Goal: Task Accomplishment & Management: Complete application form

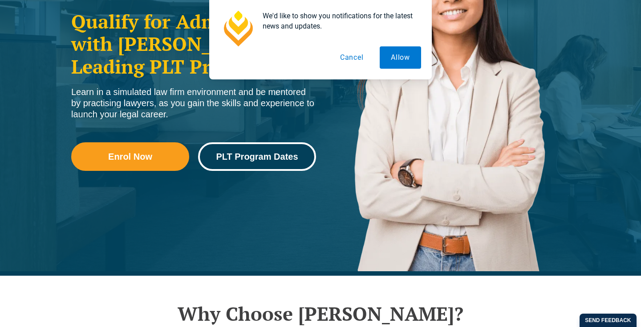
scroll to position [171, 0]
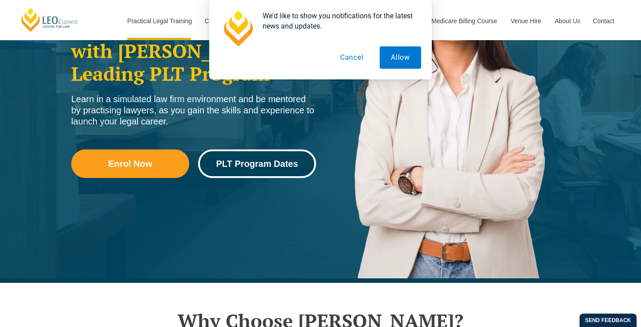
click at [243, 167] on span "PLT Program Dates" at bounding box center [257, 163] width 82 height 9
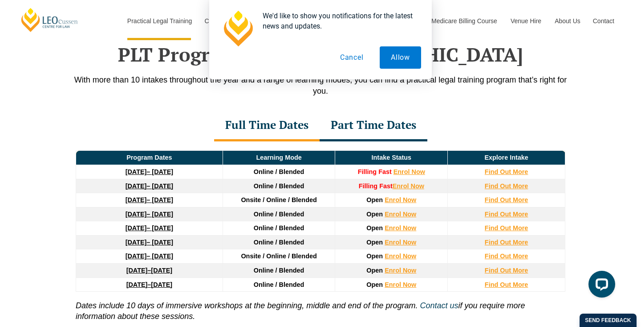
scroll to position [1162, 0]
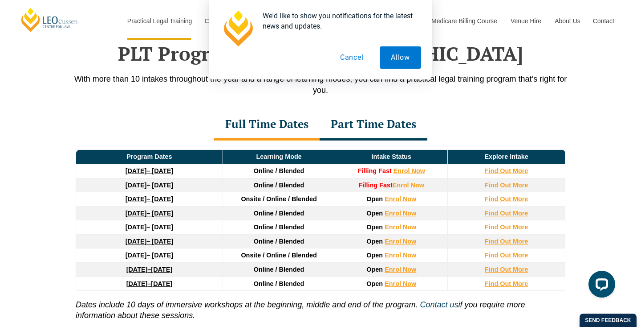
click at [363, 53] on button "Cancel" at bounding box center [352, 57] width 46 height 22
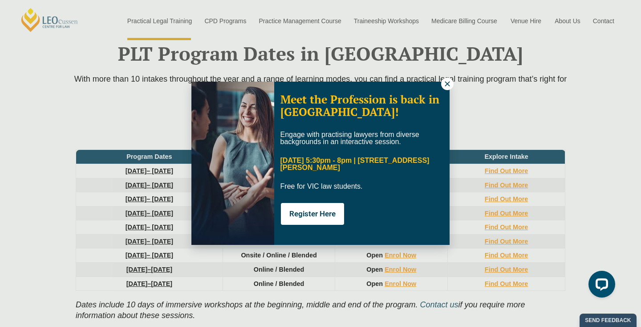
click at [444, 82] on icon at bounding box center [448, 84] width 8 height 8
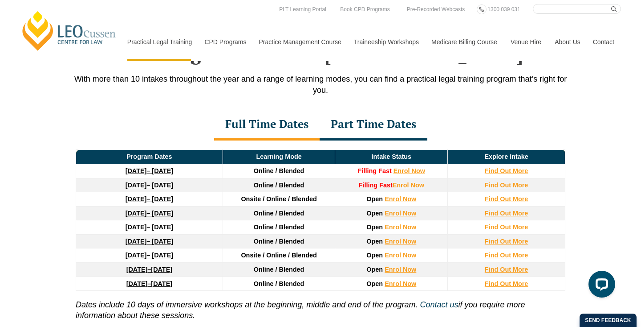
click at [50, 197] on div "PLT Program Dates in Victoria With more than 10 intakes throughout the year and…" at bounding box center [320, 200] width 641 height 405
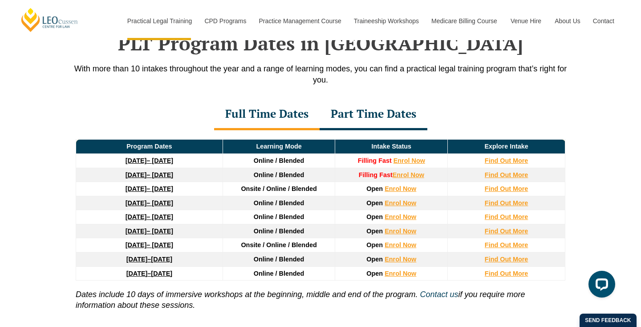
scroll to position [1174, 0]
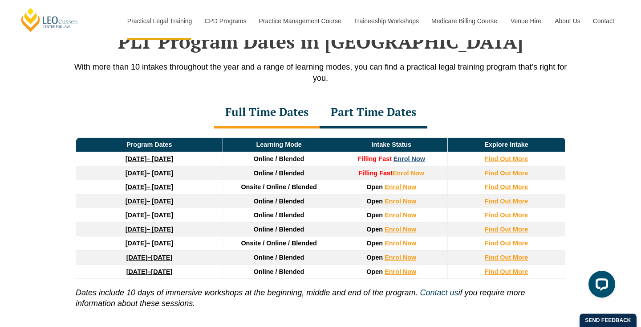
click at [400, 162] on link "Enrol Now" at bounding box center [410, 158] width 32 height 7
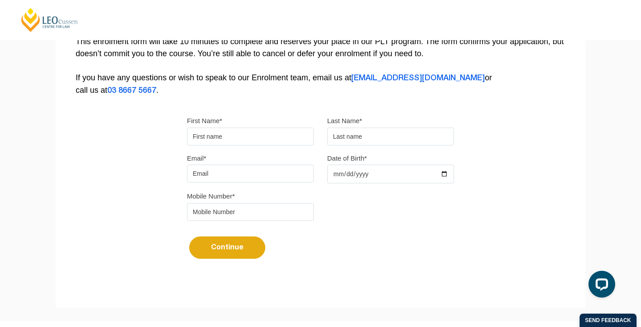
scroll to position [195, 0]
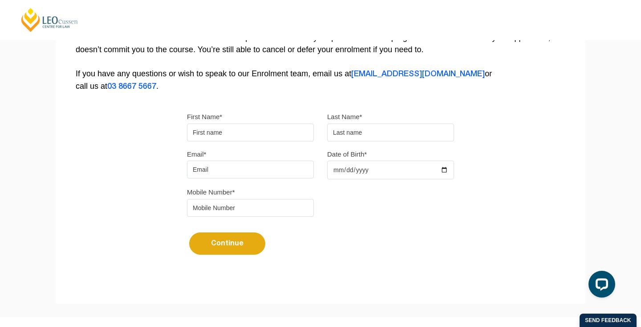
click at [233, 136] on input "First Name*" at bounding box center [250, 132] width 127 height 18
type input "Hussein"
click at [411, 146] on div "First Name* Hussein Last Name*" at bounding box center [320, 128] width 281 height 37
click at [411, 139] on input "text" at bounding box center [390, 132] width 127 height 18
type input "Ali"
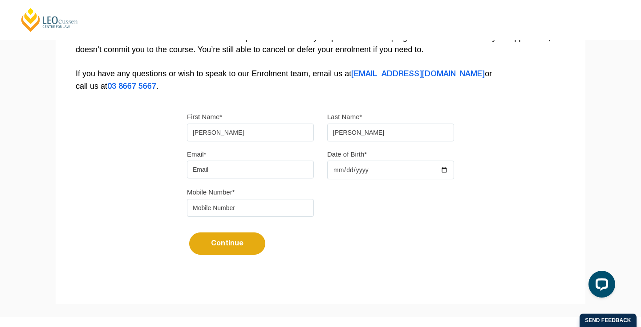
click at [74, 188] on div "Please note that your information is saved on our server as you enter it. Congr…" at bounding box center [321, 78] width 530 height 397
click at [241, 181] on div "Email* Date of Birth*" at bounding box center [320, 167] width 281 height 38
click at [241, 166] on input "Email*" at bounding box center [250, 169] width 127 height 18
type input "hussein-ali01@hotmail.com"
click at [445, 233] on div "Continue It looks like you’ve previously started an application. You can pick u…" at bounding box center [320, 239] width 267 height 33
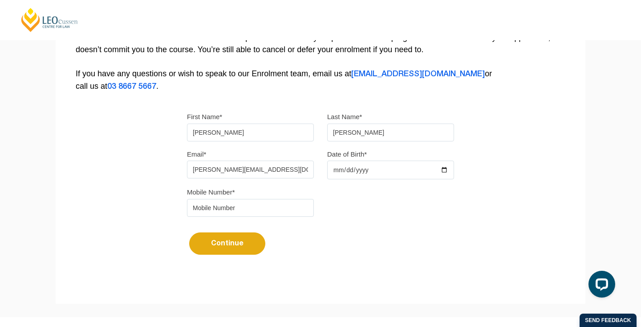
click at [356, 173] on input "Date of Birth*" at bounding box center [390, 169] width 127 height 19
click at [385, 173] on input "Date of Birth*" at bounding box center [390, 169] width 127 height 19
click at [452, 173] on input "Date of Birth*" at bounding box center [390, 169] width 127 height 19
click at [429, 173] on input "Date of Birth*" at bounding box center [390, 169] width 127 height 19
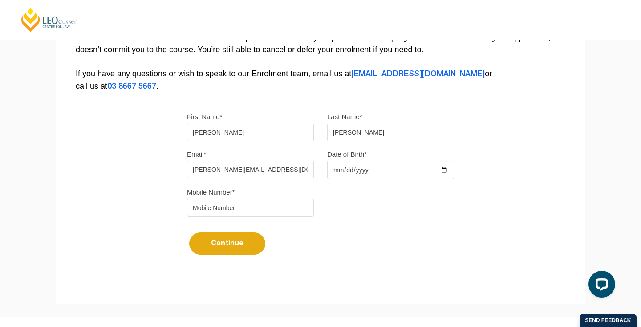
click at [436, 173] on input "Date of Birth*" at bounding box center [390, 169] width 127 height 19
click at [442, 173] on input "Date of Birth*" at bounding box center [390, 169] width 127 height 19
type input "2001-11-22"
click at [371, 247] on div "Continue It looks like you’ve previously started an application. You can pick u…" at bounding box center [320, 239] width 267 height 33
click at [255, 210] on input "tel" at bounding box center [250, 208] width 127 height 18
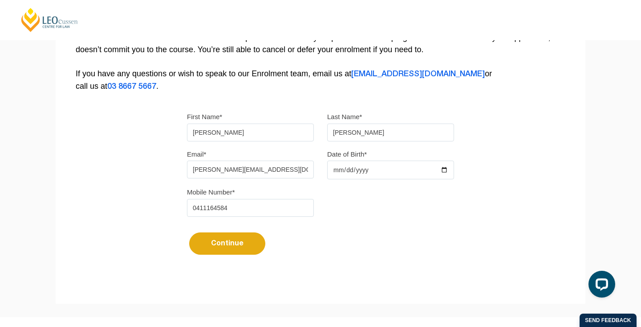
type input "0411164584"
click at [78, 221] on div "Please note that your information is saved on our server as you enter it. Congr…" at bounding box center [321, 78] width 530 height 397
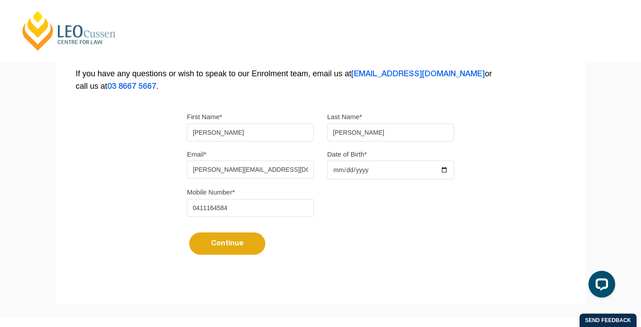
click at [231, 135] on input "Hussein" at bounding box center [250, 132] width 127 height 18
click at [80, 183] on div "Please note that your information is saved on our server as you enter it. Congr…" at bounding box center [321, 78] width 530 height 397
click at [417, 226] on div "Continue It looks like you’ve previously started an application. You can pick u…" at bounding box center [320, 239] width 267 height 33
click at [252, 212] on input "0411164584" at bounding box center [250, 208] width 127 height 18
click at [197, 210] on input "0411164584" at bounding box center [250, 208] width 127 height 18
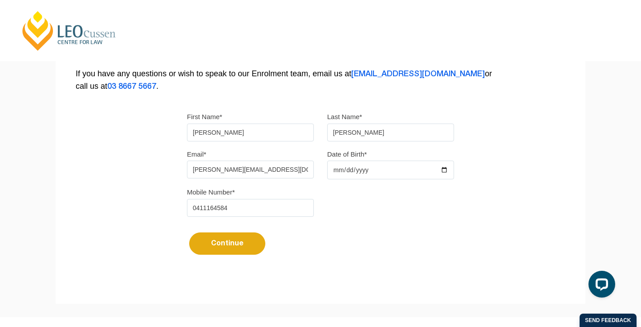
click at [201, 210] on input "0411164584" at bounding box center [250, 208] width 127 height 18
click at [390, 239] on div "Continue It looks like you’ve previously started an application. You can pick u…" at bounding box center [320, 239] width 267 height 33
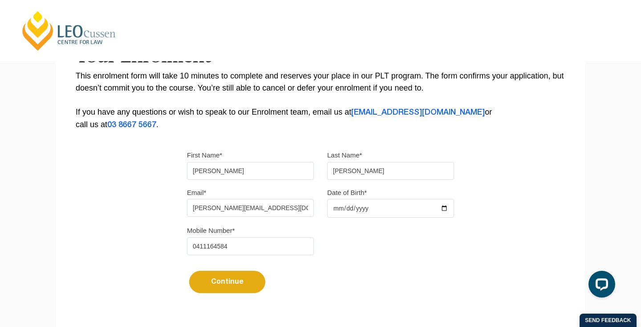
click at [92, 213] on div "Please note that your information is saved on our server as you enter it. Congr…" at bounding box center [321, 116] width 530 height 397
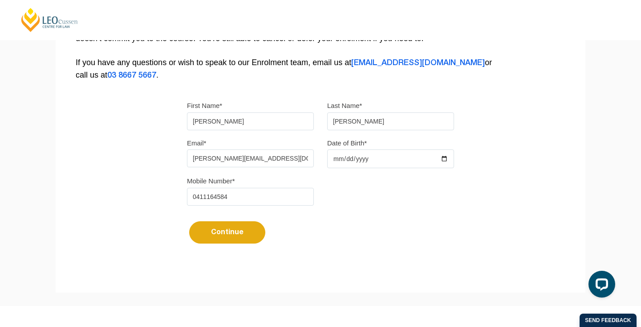
scroll to position [203, 0]
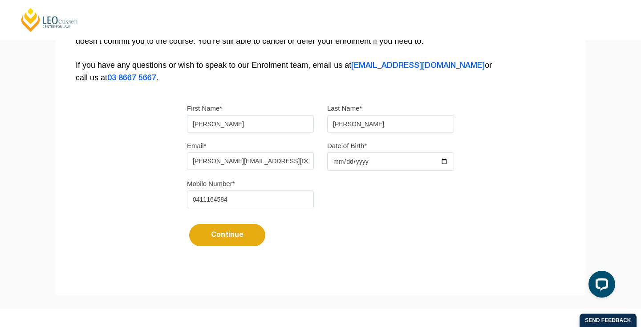
click at [245, 238] on button "Continue" at bounding box center [227, 235] width 76 height 22
select select
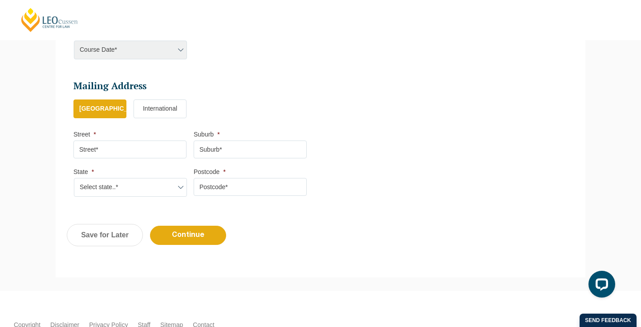
scroll to position [427, 0]
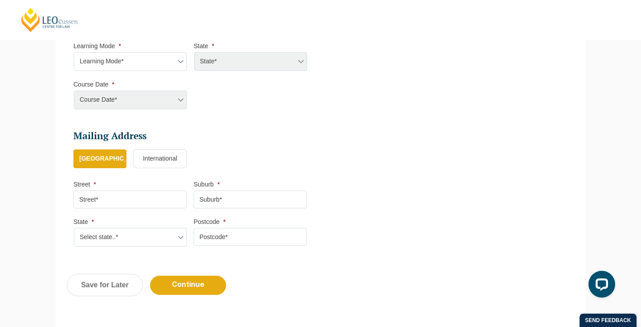
click at [142, 110] on li "Select Your Course This field is hidden when viewing the form Only for Flinder …" at bounding box center [193, 70] width 241 height 96
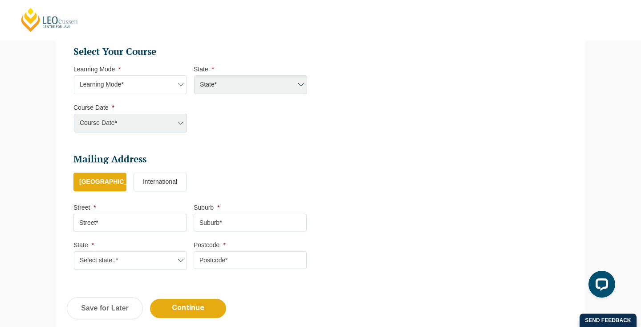
scroll to position [400, 0]
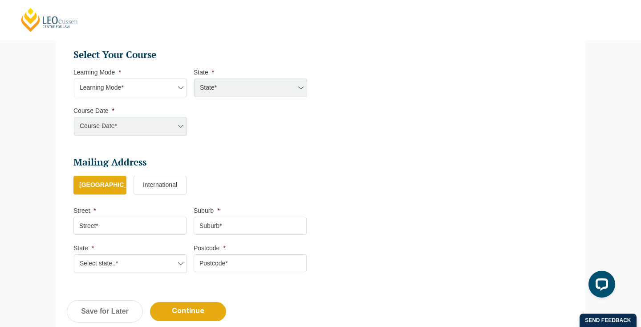
click at [169, 85] on select "Learning Mode* Online Full Time Learning Online Part Time Learning Blended Full…" at bounding box center [130, 87] width 113 height 19
select select "Online Full Time Learning"
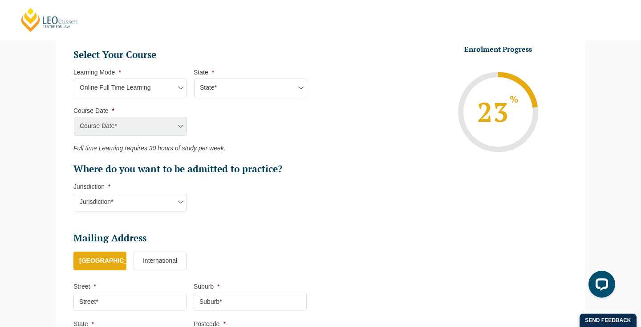
click at [252, 95] on select "State* National (ACT/NSW, VIC, QLD, SA, WA)" at bounding box center [250, 87] width 113 height 19
select select "National (ACT/NSW, VIC, QLD, SA, WA)"
click at [167, 114] on li "Course Date * Course Date* September 2025 (22-Sep-2025 to 20-Feb-2026) December…" at bounding box center [133, 120] width 120 height 29
click at [167, 128] on select "Course Date* September 2025 (22-Sep-2025 to 20-Feb-2026) December 2025 (08-Dec-…" at bounding box center [130, 126] width 113 height 19
select select "September 2025 (22-Sep-2025 to 20-Feb-2026)"
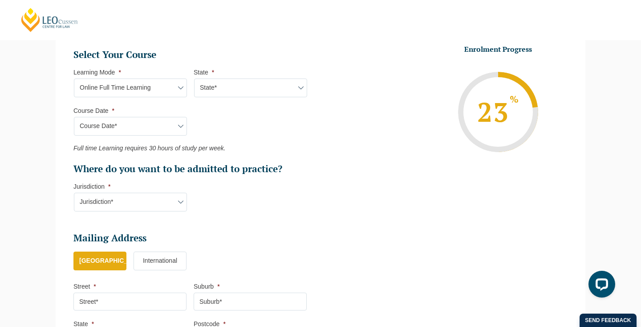
type input "Intake 10 September 2025 FT"
type input "Practical Legal Training (NAT)"
select select "NAT PLT (SEP) 2025 Full Time Online"
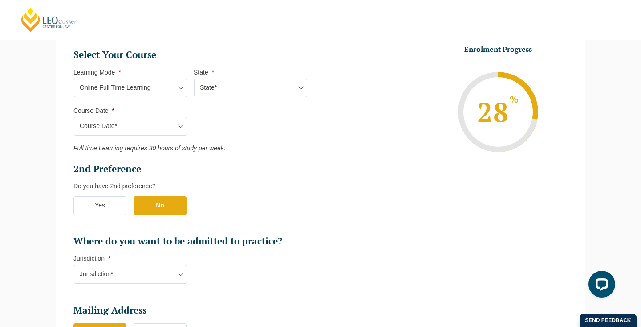
click at [278, 159] on ul "Select Your Course This field is hidden when viewing the form Only for Flinder …" at bounding box center [193, 148] width 241 height 199
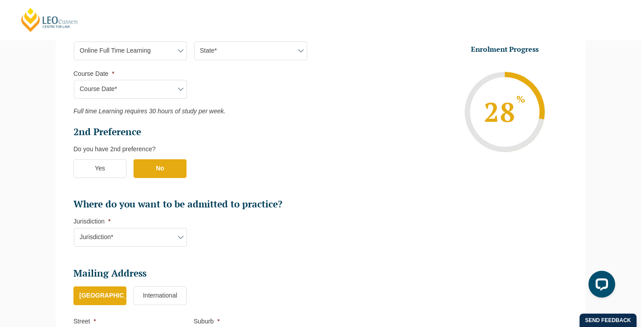
scroll to position [502, 0]
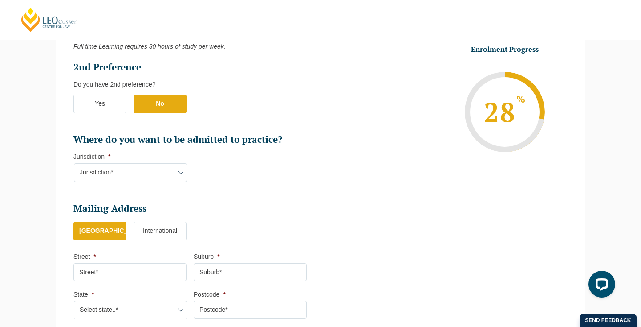
click at [168, 176] on select "Jurisdiction* VIC ACT/NSW SA WA QLD" at bounding box center [130, 172] width 113 height 19
select select "VIC"
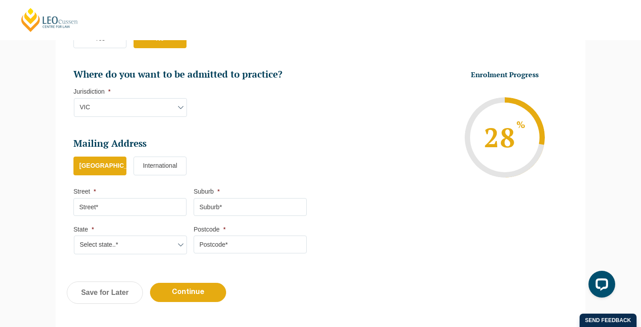
scroll to position [583, 0]
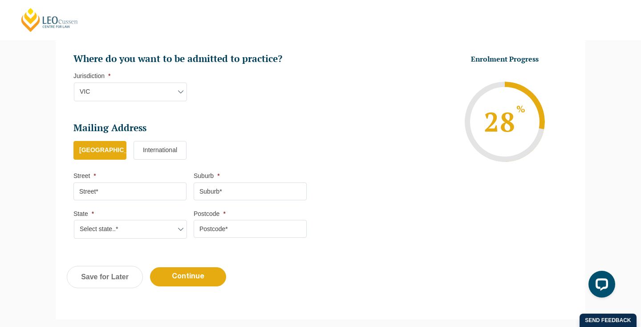
click at [120, 197] on input "Street *" at bounding box center [129, 191] width 113 height 18
type input "13 positano way"
click at [273, 192] on input "Suburb *" at bounding box center [250, 191] width 113 height 18
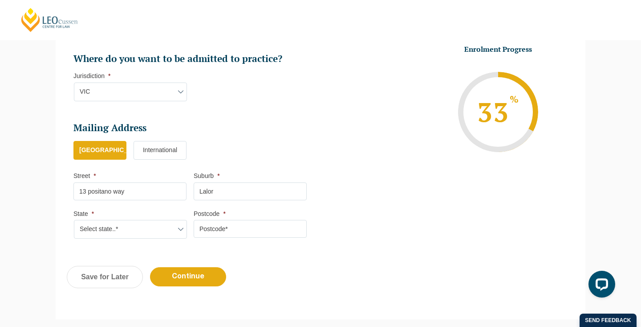
type input "Lalor"
click at [88, 230] on select "Select state..* VIC WA QLD SA NSW NT ACT TAS" at bounding box center [130, 229] width 113 height 19
select select "VIC"
click at [222, 223] on input "Postcode *" at bounding box center [250, 229] width 113 height 18
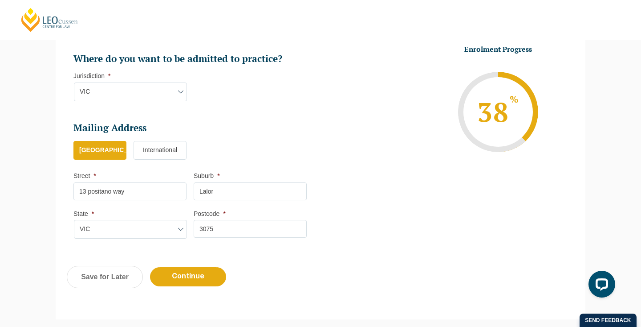
type input "3075"
click at [90, 192] on input "13 positano way" at bounding box center [129, 191] width 113 height 18
click at [117, 193] on input "13 Positano way" at bounding box center [129, 191] width 113 height 18
type input "13 Positano Way"
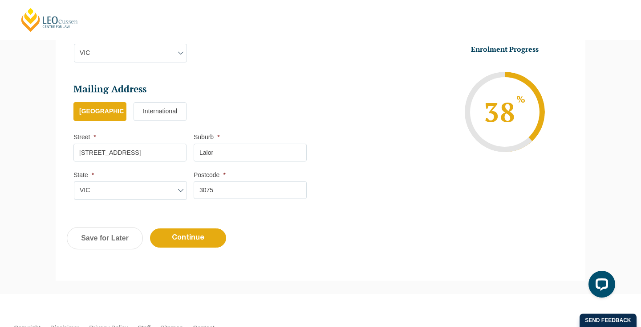
scroll to position [661, 0]
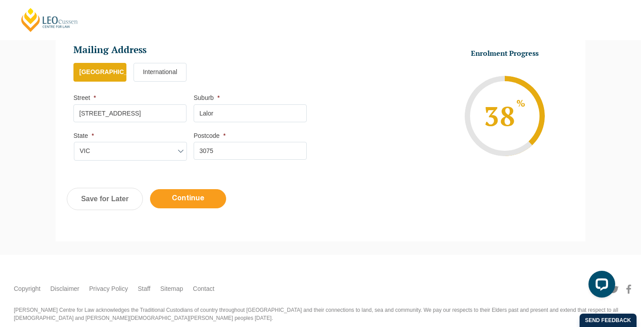
click at [204, 204] on input "Continue" at bounding box center [188, 198] width 76 height 19
select select "Online Full Time Learning"
select select "National (ACT/NSW, VIC, QLD, SA, WA)"
select select
select select "September 2025 (22-Sep-2025 to 20-Feb-2026)"
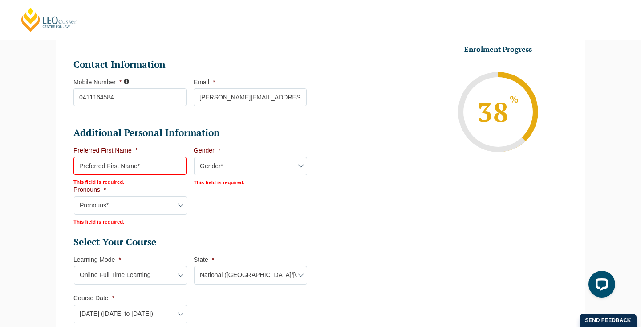
scroll to position [260, 0]
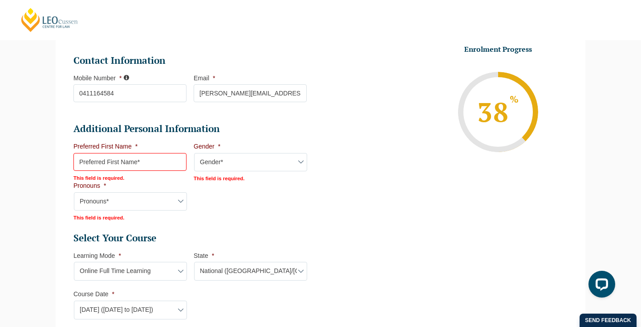
click at [139, 160] on input "Preferred First Name *" at bounding box center [129, 162] width 113 height 18
type input "Hussein"
click at [269, 157] on select "Gender* Male Female Nonbinary Intersex Prefer not to disclose Other" at bounding box center [250, 162] width 113 height 19
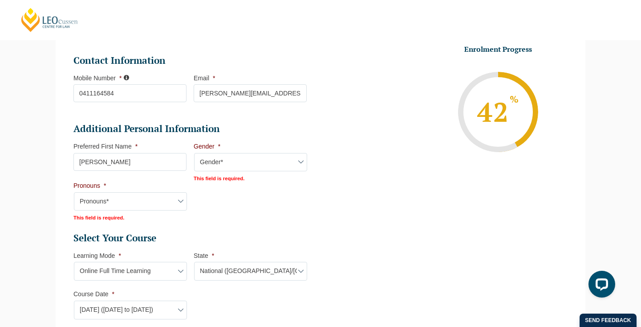
select select "Male"
click at [140, 199] on select "Pronouns* She/Her/Hers He/Him/His They/Them/Theirs Other Prefer not to disclose" at bounding box center [130, 200] width 113 height 19
select select "He/Him/His"
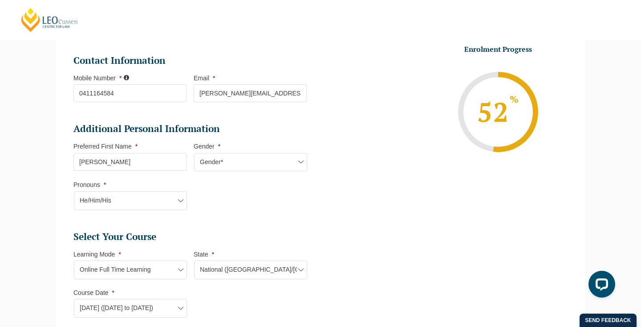
click at [466, 205] on ul "Personal Information First Name * Hussein Last Name * Ali Date of Birth * 22-11…" at bounding box center [321, 269] width 508 height 685
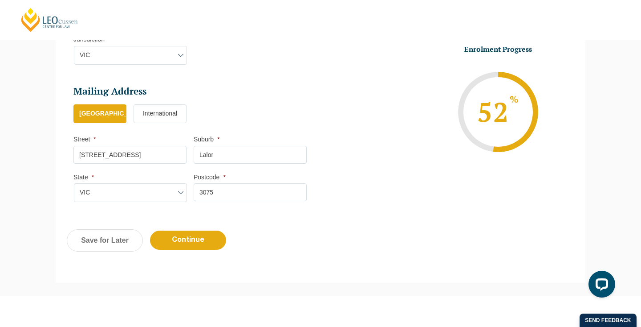
scroll to position [686, 0]
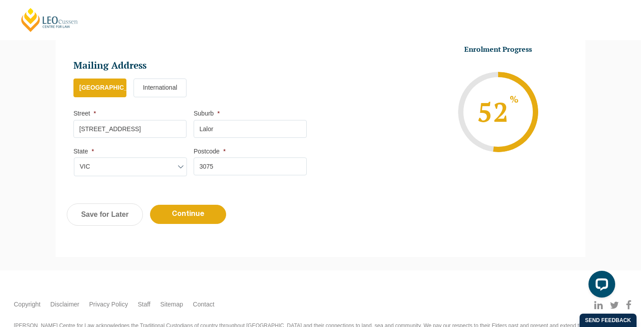
click at [186, 226] on div "Previous Continue Save for Later" at bounding box center [321, 218] width 530 height 49
click at [187, 220] on input "Continue" at bounding box center [188, 213] width 76 height 19
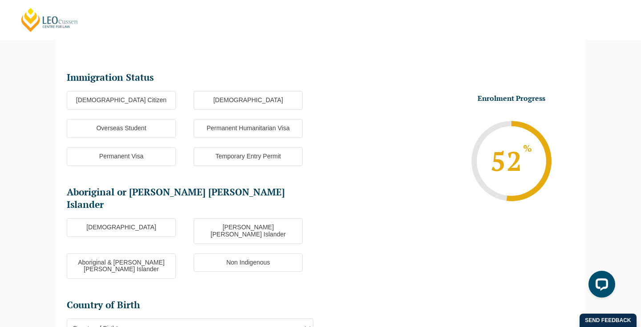
scroll to position [77, 0]
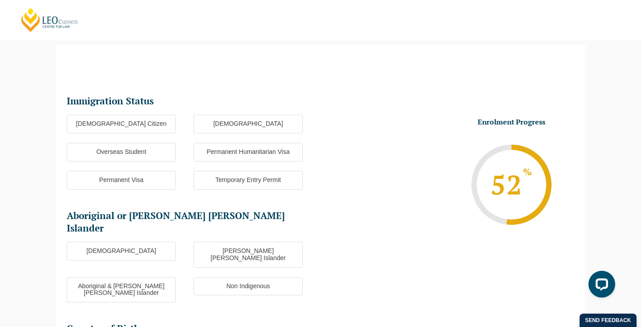
click at [149, 129] on label "Australian Citizen" at bounding box center [121, 123] width 109 height 19
click at [0, 0] on input "Australian Citizen" at bounding box center [0, 0] width 0 height 0
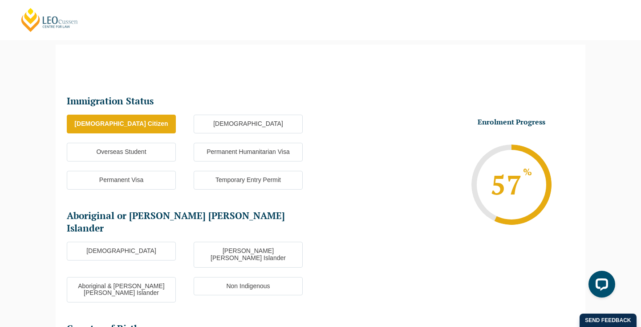
scroll to position [141, 0]
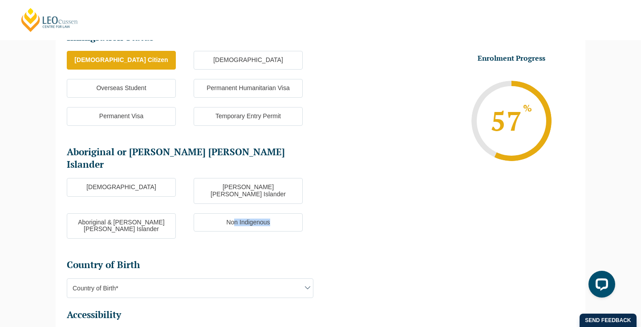
click at [234, 213] on label "Non Indigenous" at bounding box center [248, 222] width 109 height 19
click at [418, 236] on ul "Immigration Status Immigration Status * Australian Citizen New Zealand Citizen …" at bounding box center [321, 205] width 508 height 350
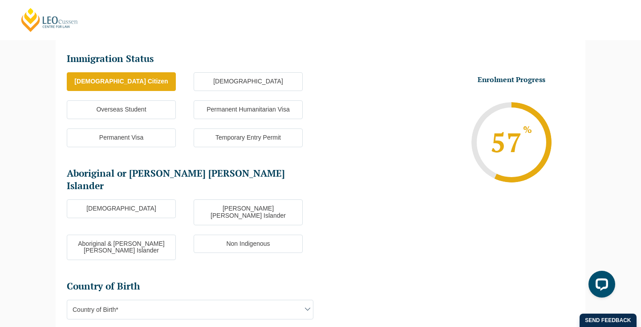
scroll to position [118, 0]
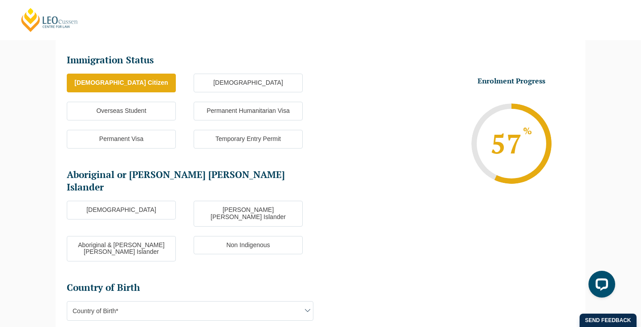
click at [257, 236] on label "Non Indigenous" at bounding box center [248, 245] width 109 height 19
click at [0, 0] on input "Non Indigenous" at bounding box center [0, 0] width 0 height 0
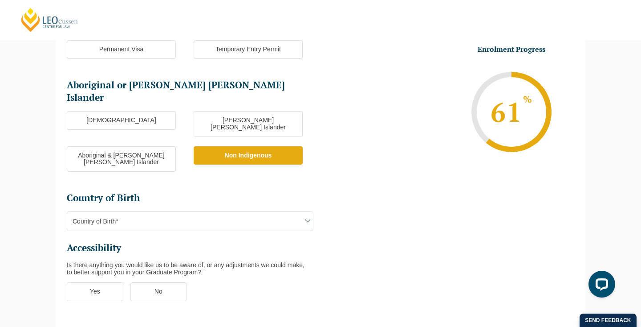
scroll to position [233, 0]
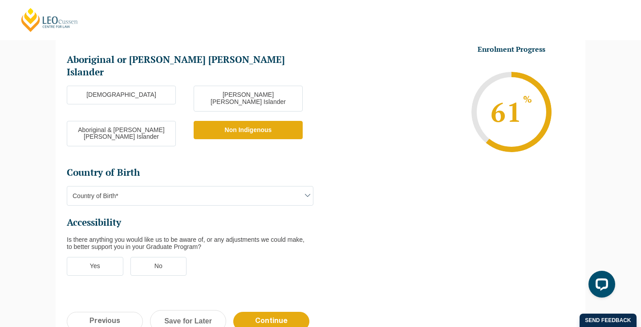
click at [246, 186] on span "Country of Birth*" at bounding box center [190, 195] width 246 height 19
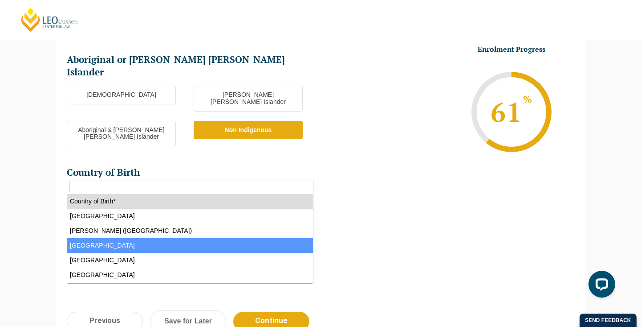
scroll to position [210, 0]
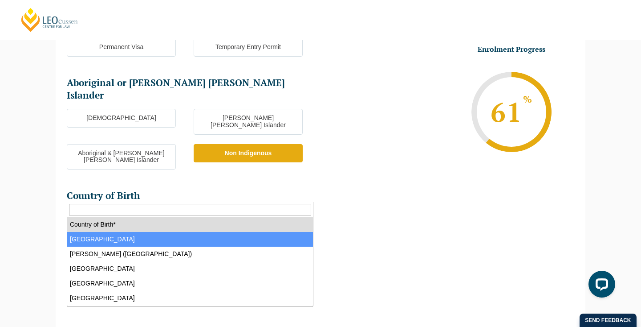
select select "Australia 1101"
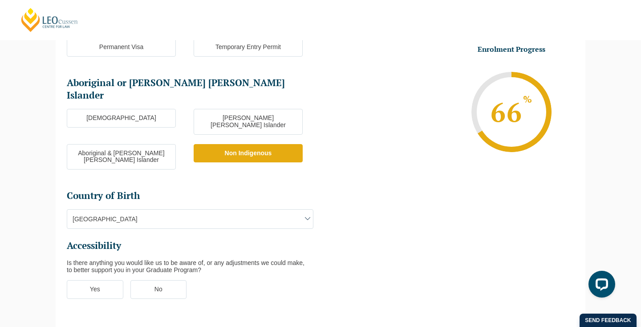
click at [25, 220] on div "Please note that your information is saved on our server as you enter it. Congr…" at bounding box center [320, 148] width 641 height 501
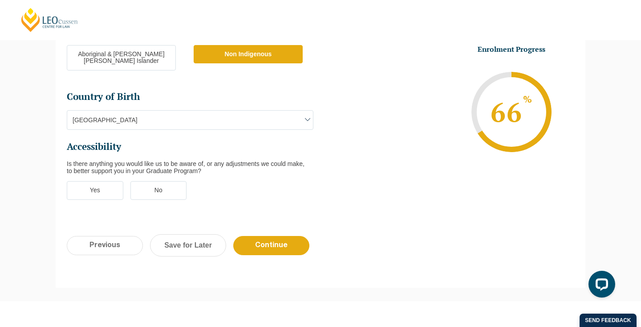
click at [151, 181] on label "No" at bounding box center [159, 190] width 57 height 19
click at [0, 0] on input "No" at bounding box center [0, 0] width 0 height 0
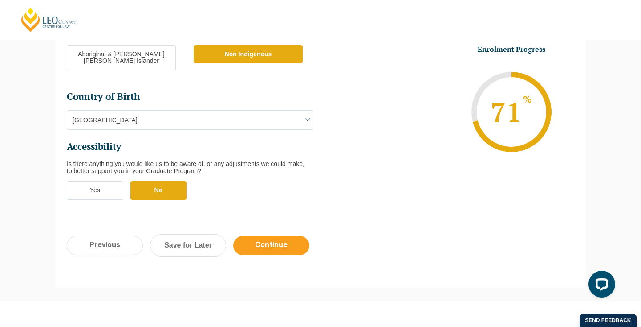
click at [287, 236] on input "Continue" at bounding box center [271, 245] width 76 height 19
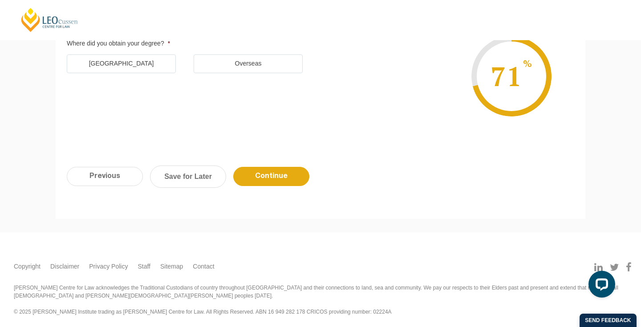
scroll to position [77, 0]
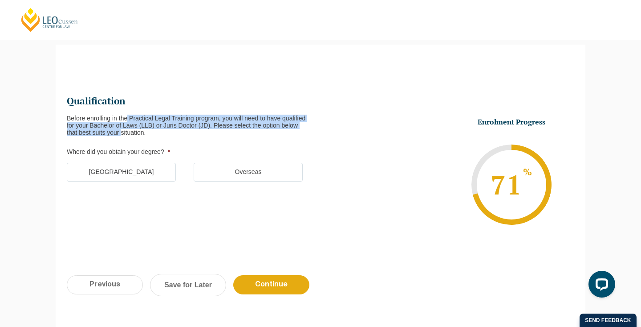
drag, startPoint x: 128, startPoint y: 121, endPoint x: 141, endPoint y: 133, distance: 18.3
click at [141, 133] on div "Before enrolling in the Practical Legal Training program, you will need to have…" at bounding box center [190, 124] width 247 height 21
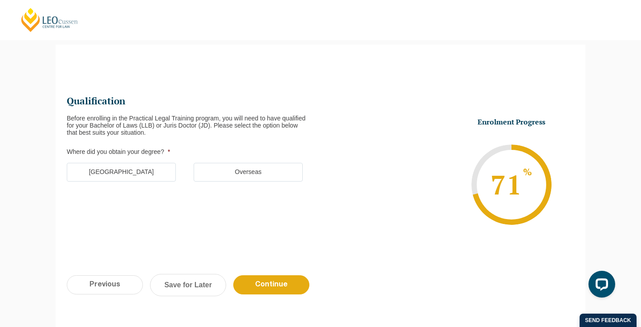
click at [162, 135] on div "Before enrolling in the Practical Legal Training program, you will need to have…" at bounding box center [190, 124] width 247 height 21
click at [157, 171] on label "Australia" at bounding box center [121, 172] width 109 height 19
click at [0, 0] on input "Australia" at bounding box center [0, 0] width 0 height 0
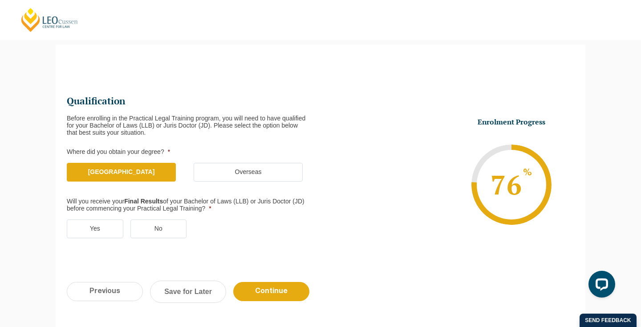
scroll to position [116, 0]
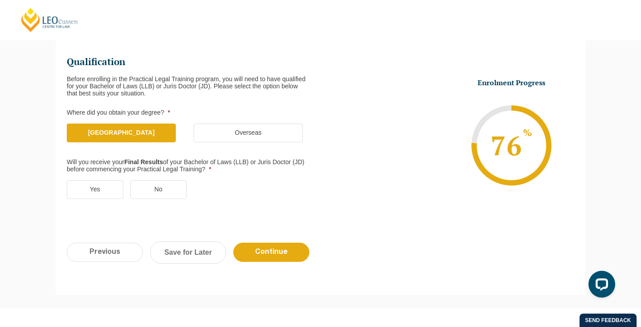
click at [91, 184] on label "Yes" at bounding box center [95, 189] width 57 height 19
click at [0, 0] on input "Yes" at bounding box center [0, 0] width 0 height 0
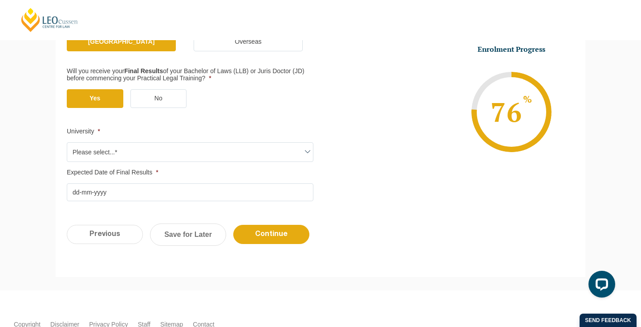
scroll to position [213, 0]
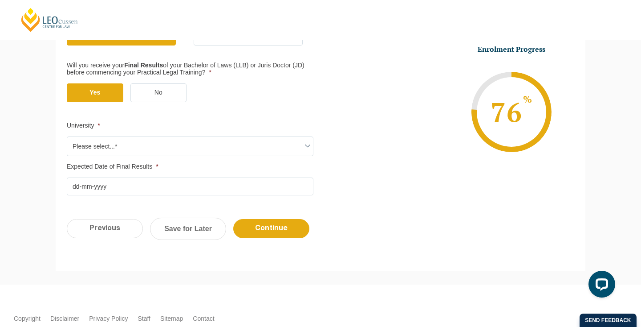
click at [105, 151] on span "Please select...*" at bounding box center [190, 146] width 246 height 19
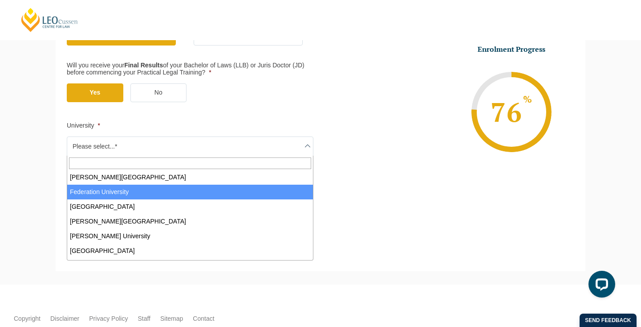
scroll to position [137, 0]
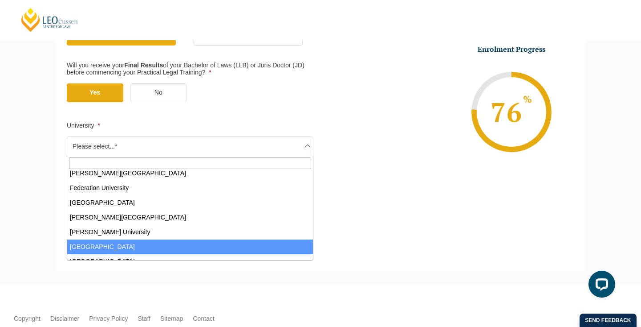
select select "La Trobe University"
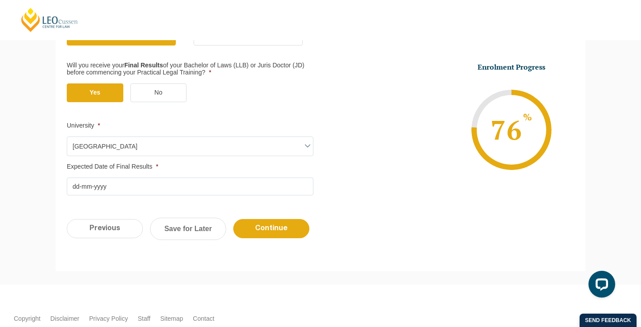
scroll to position [249, 0]
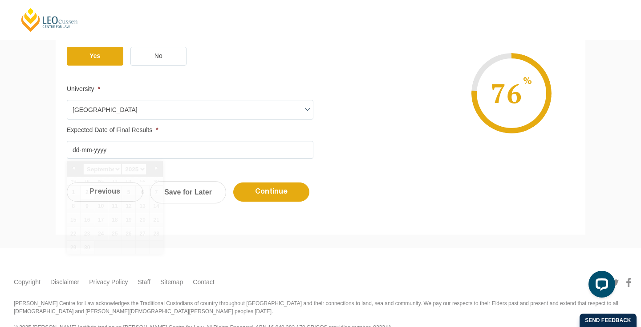
click at [104, 150] on input "Expected Date of Final Results *" at bounding box center [190, 150] width 247 height 18
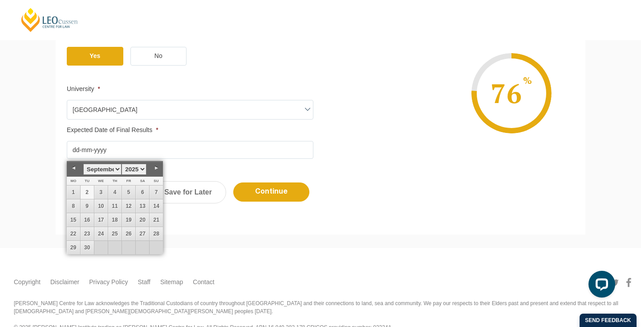
click at [117, 167] on select "January February March April May June July August September October November De…" at bounding box center [102, 168] width 38 height 11
click at [155, 191] on link "1" at bounding box center [156, 191] width 13 height 13
type input "01-06-2025"
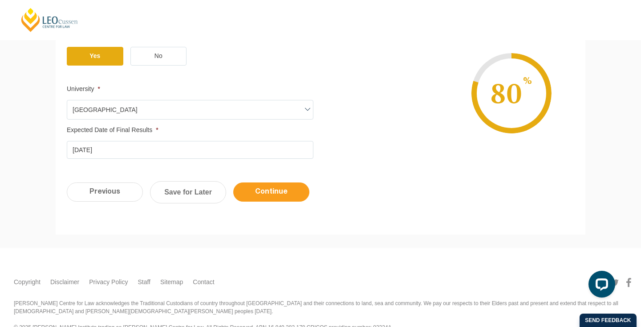
click at [270, 192] on input "Continue" at bounding box center [271, 191] width 76 height 19
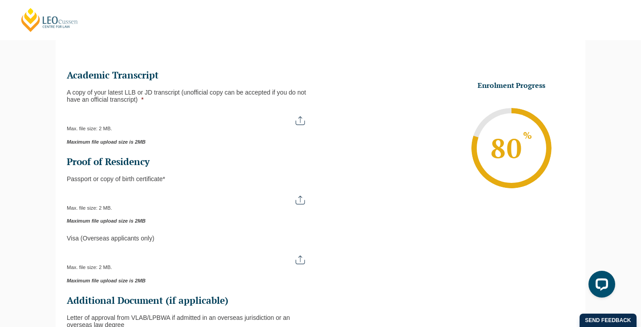
scroll to position [0, 0]
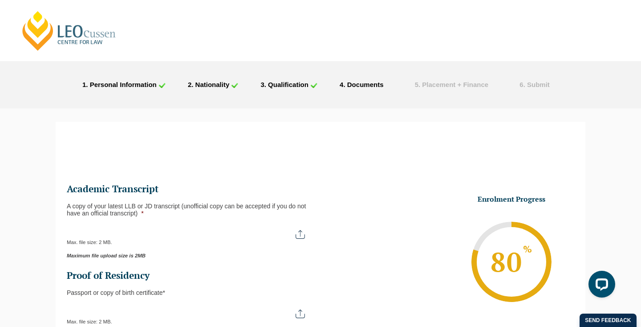
type input "C:\fakepath\Personal Academic Transcript 8992626 20734336 19-Jul-2025 17 28 23.…"
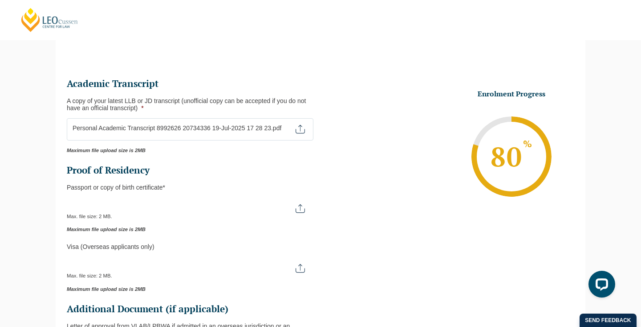
scroll to position [109, 0]
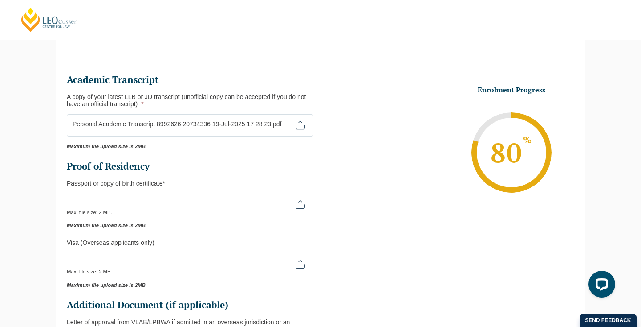
click at [299, 203] on input "Passport or Copy of Birth Certificate *" at bounding box center [190, 200] width 247 height 15
type input "C:\fakepath\passport.docx"
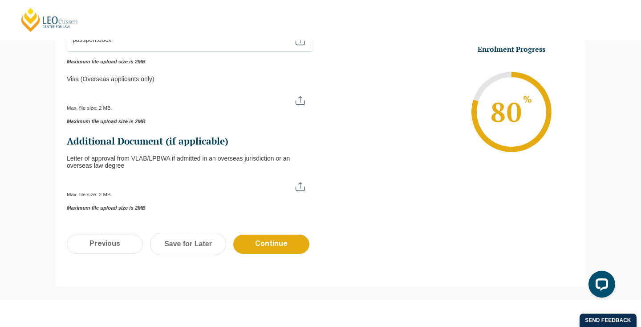
scroll to position [286, 0]
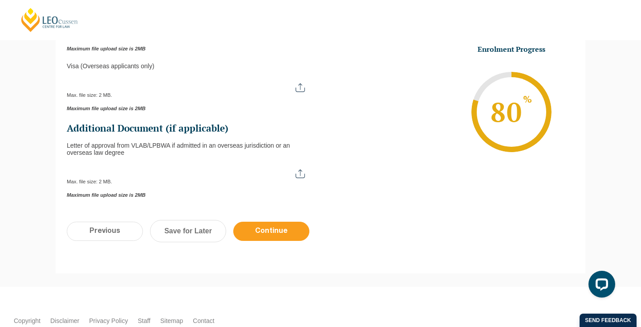
click at [265, 239] on input "Continue" at bounding box center [271, 230] width 76 height 19
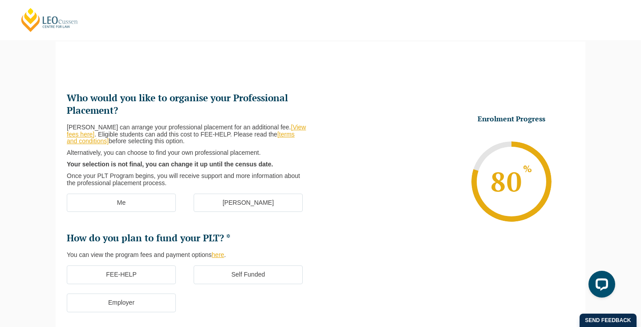
scroll to position [77, 0]
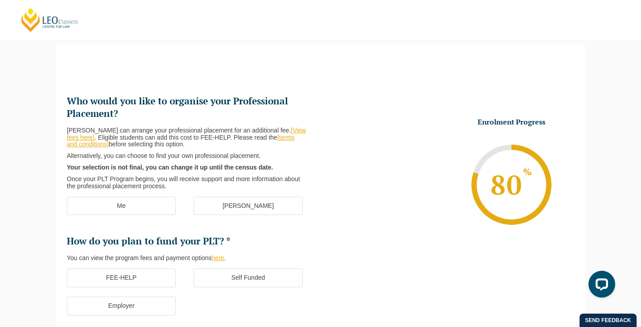
click at [249, 201] on label "[PERSON_NAME]" at bounding box center [248, 205] width 109 height 19
click at [0, 0] on input "[PERSON_NAME]" at bounding box center [0, 0] width 0 height 0
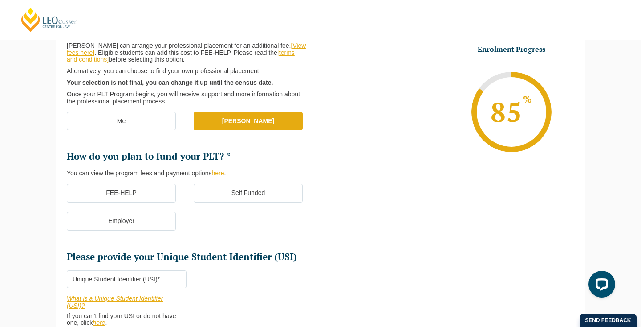
scroll to position [163, 0]
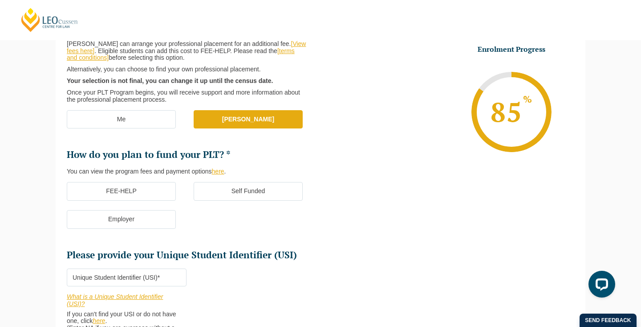
click at [155, 193] on label "FEE-HELP" at bounding box center [121, 191] width 109 height 19
click at [0, 0] on input "FEE-HELP" at bounding box center [0, 0] width 0 height 0
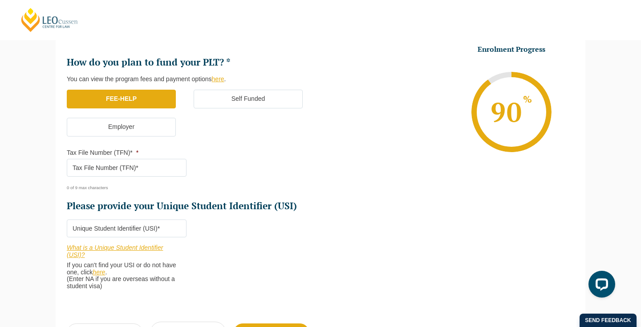
scroll to position [257, 0]
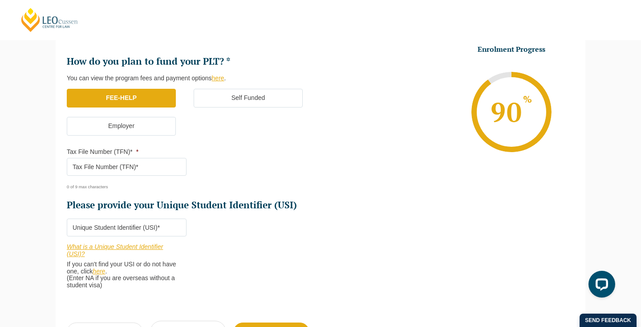
click at [127, 162] on input "Tax File Number (TFN)* *" at bounding box center [127, 167] width 120 height 18
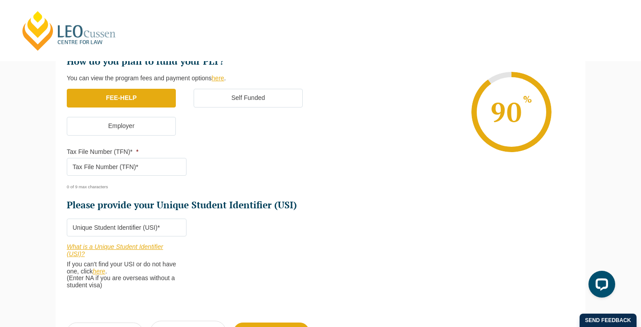
click at [251, 153] on ul "Who would you like to organise your Professional Placement? Leo Cussen can arra…" at bounding box center [194, 63] width 254 height 296
click at [143, 165] on input "Tax File Number (TFN)* *" at bounding box center [127, 167] width 120 height 18
paste input "6497299"
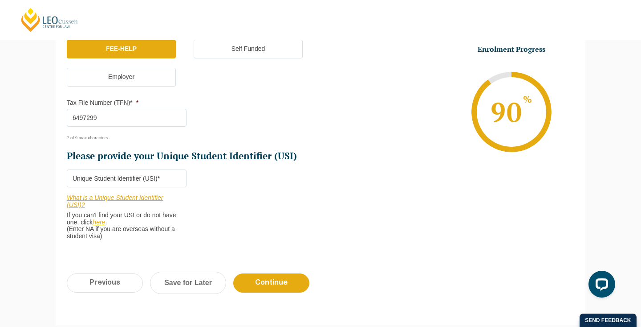
scroll to position [306, 0]
click at [80, 118] on input "6497299" at bounding box center [127, 117] width 120 height 18
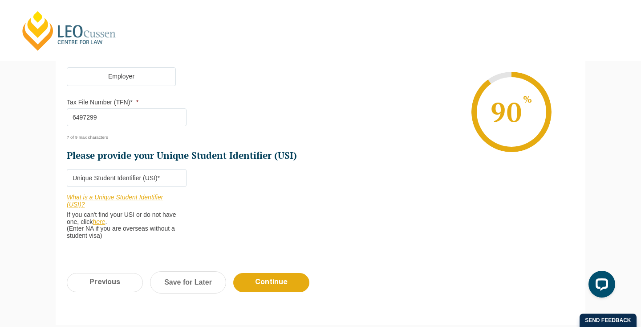
type input "6497299"
click at [152, 180] on input "Please provide your Unique Student Identifier (USI) *" at bounding box center [127, 178] width 120 height 18
paste input "X64DNATNE4"
type input "X64DNATNE4"
click at [313, 190] on li "Who would you like to organise your Professional Placement? Leo Cussen can arra…" at bounding box center [194, 57] width 254 height 383
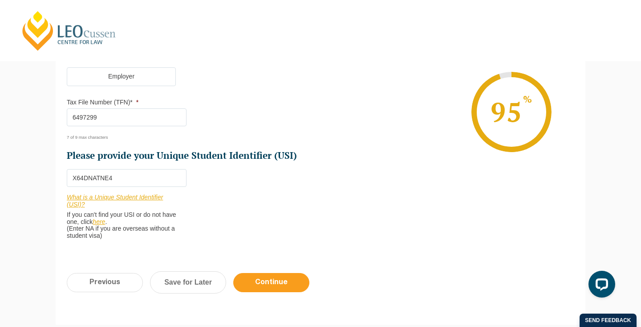
click at [292, 286] on input "Continue" at bounding box center [271, 282] width 76 height 19
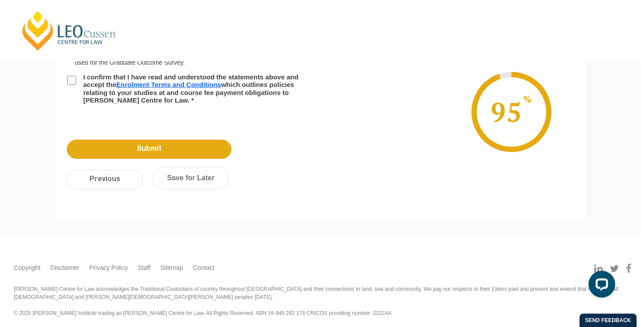
scroll to position [77, 0]
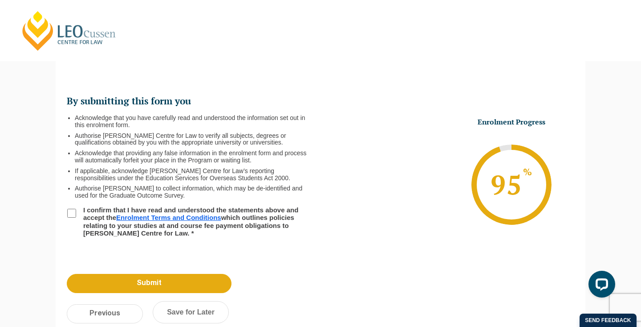
click at [72, 212] on input "I confirm that I have read and understood the statements above and accept the E…" at bounding box center [71, 212] width 9 height 9
checkbox input "true"
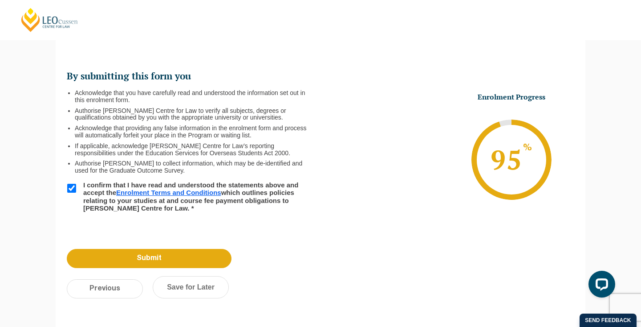
scroll to position [106, 0]
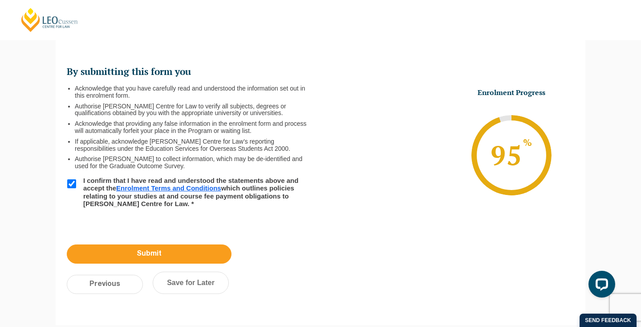
click at [207, 248] on input "Submit" at bounding box center [149, 253] width 165 height 19
